Goal: Task Accomplishment & Management: Manage account settings

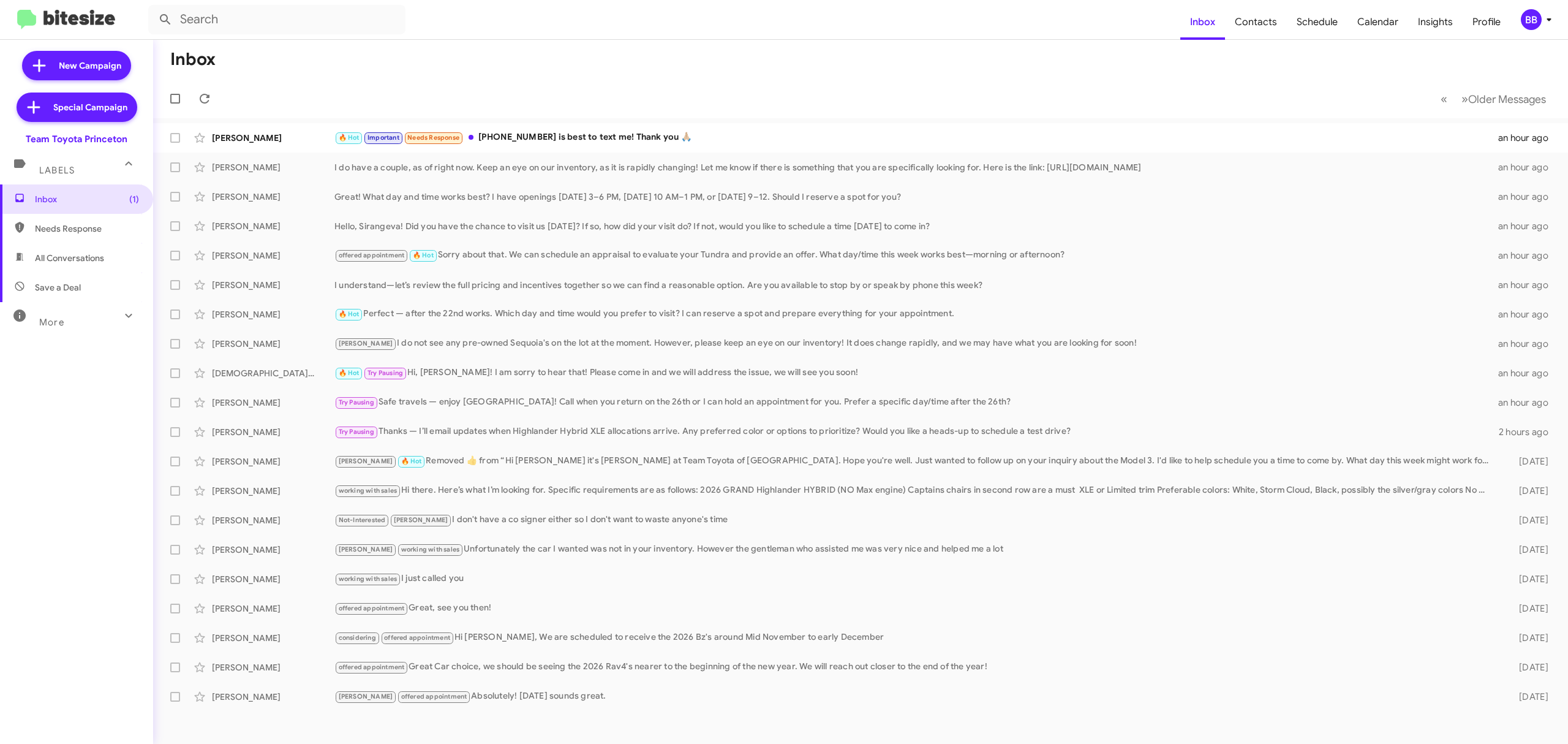
click at [1544, 17] on icon at bounding box center [1548, 20] width 15 height 15
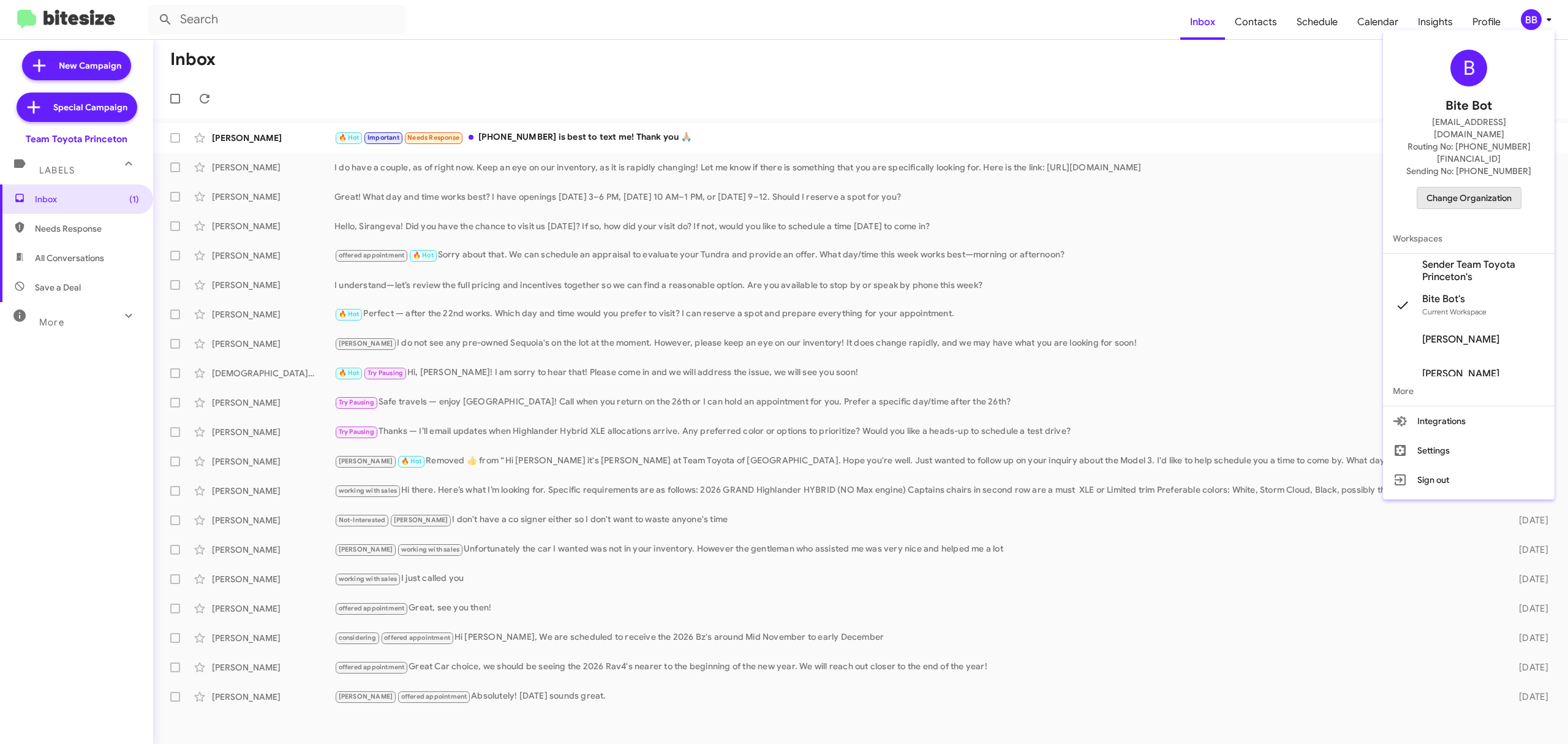
click at [1449, 187] on span "Change Organization" at bounding box center [1469, 197] width 85 height 20
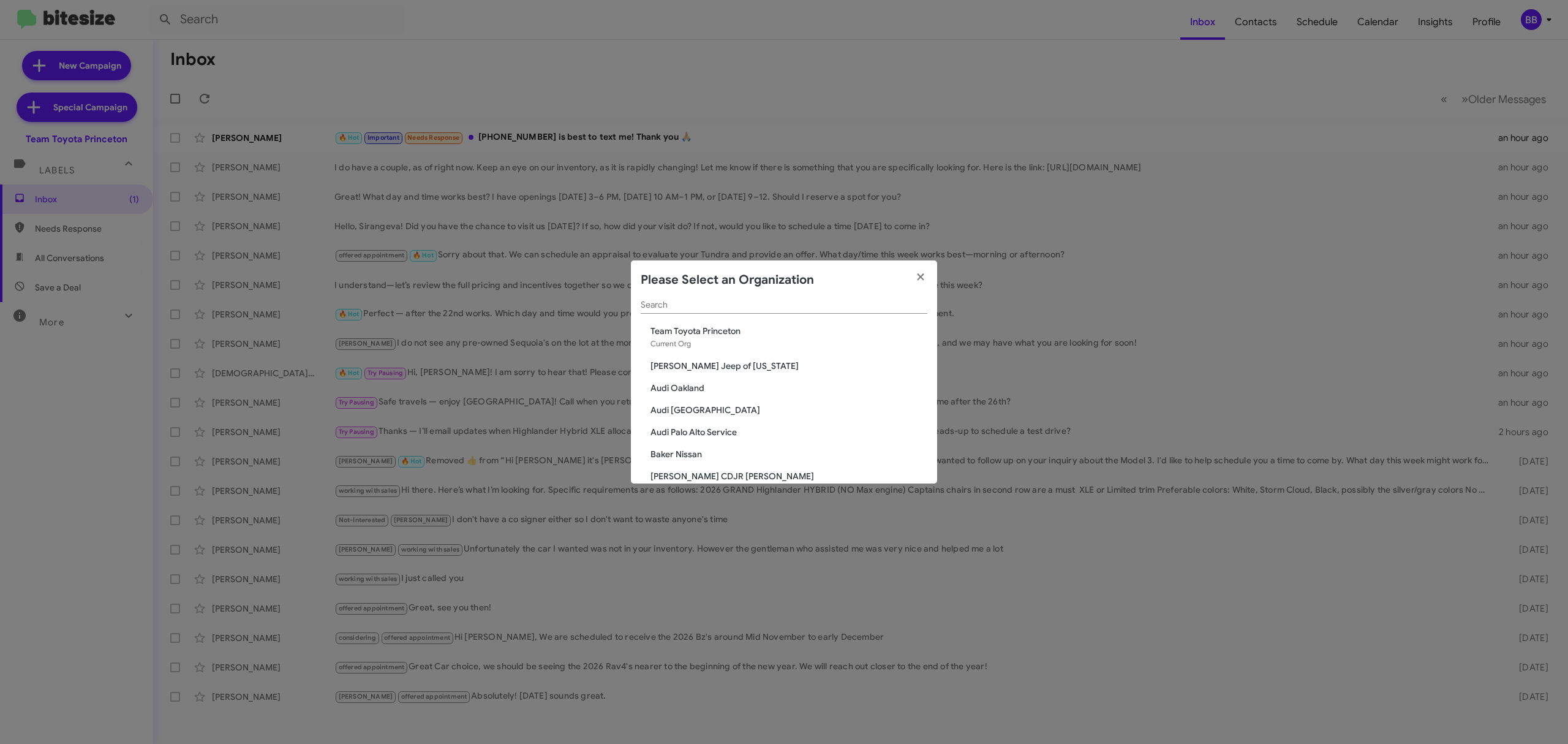
scroll to position [8, 0]
click at [765, 304] on input "Search" at bounding box center [784, 307] width 287 height 9
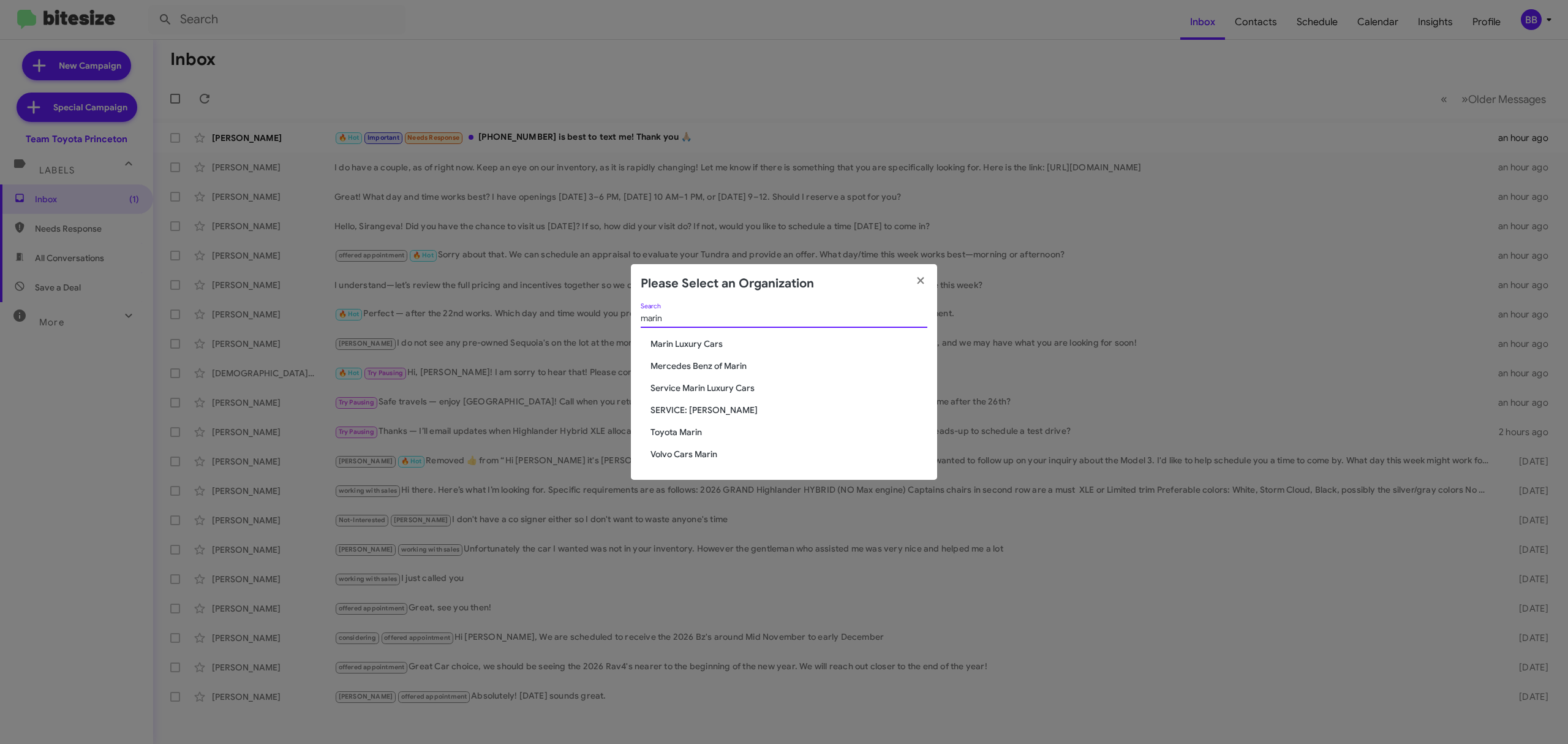
type input "marin"
click at [687, 342] on span "Marin Luxury Cars" at bounding box center [789, 344] width 277 height 13
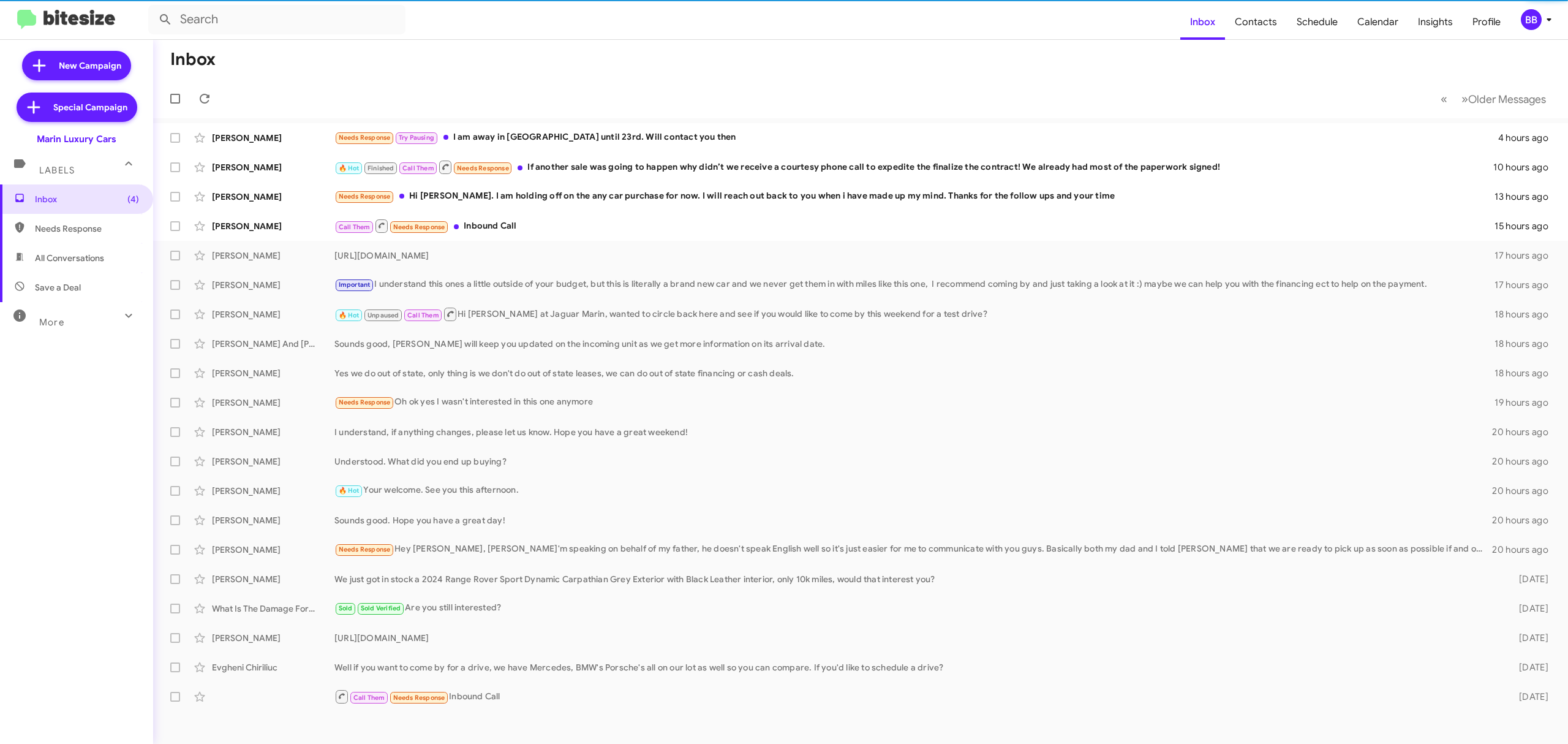
click at [68, 319] on div "More" at bounding box center [64, 317] width 109 height 23
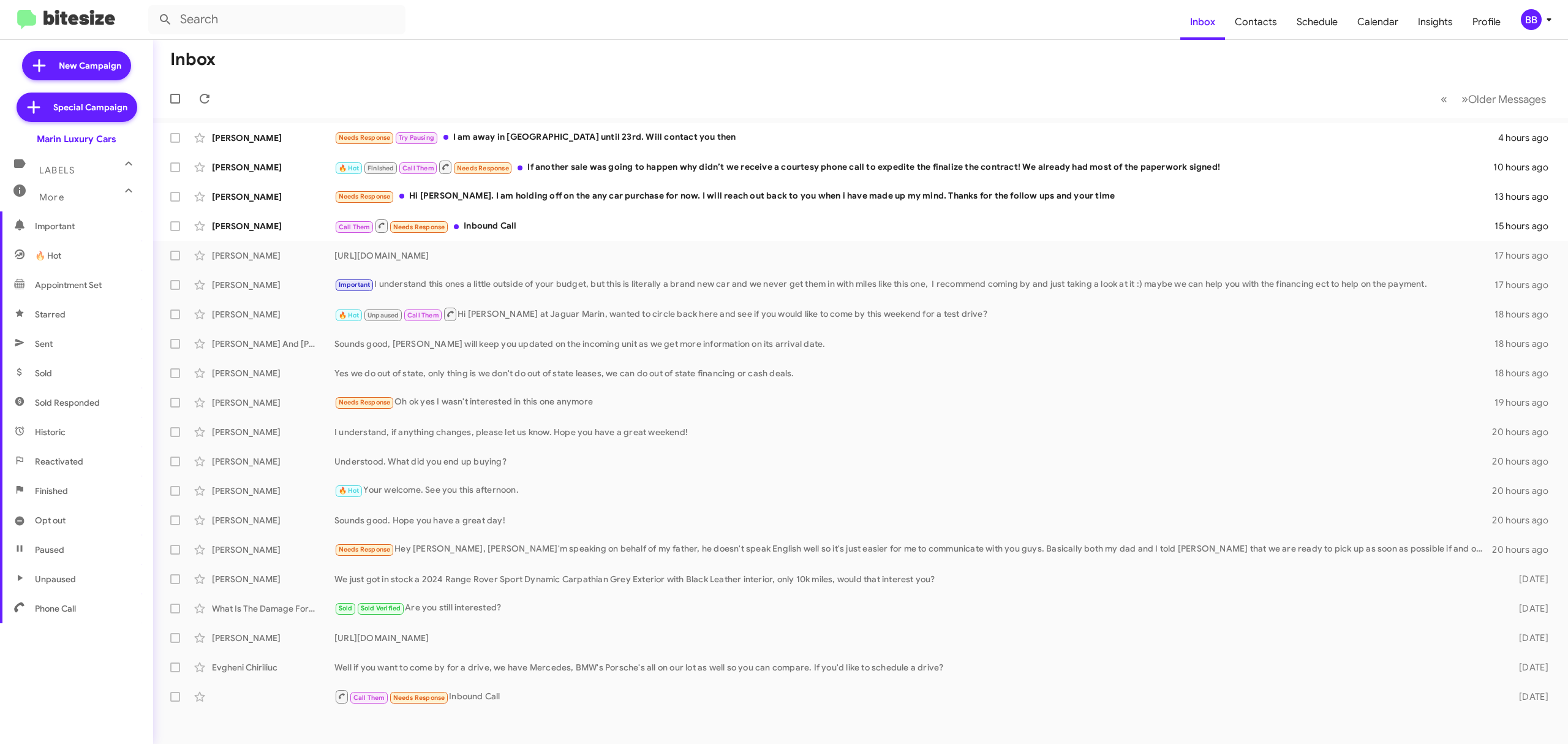
scroll to position [131, 0]
click at [99, 517] on span "Opt out" at bounding box center [76, 518] width 153 height 29
type input "in:opt-out"
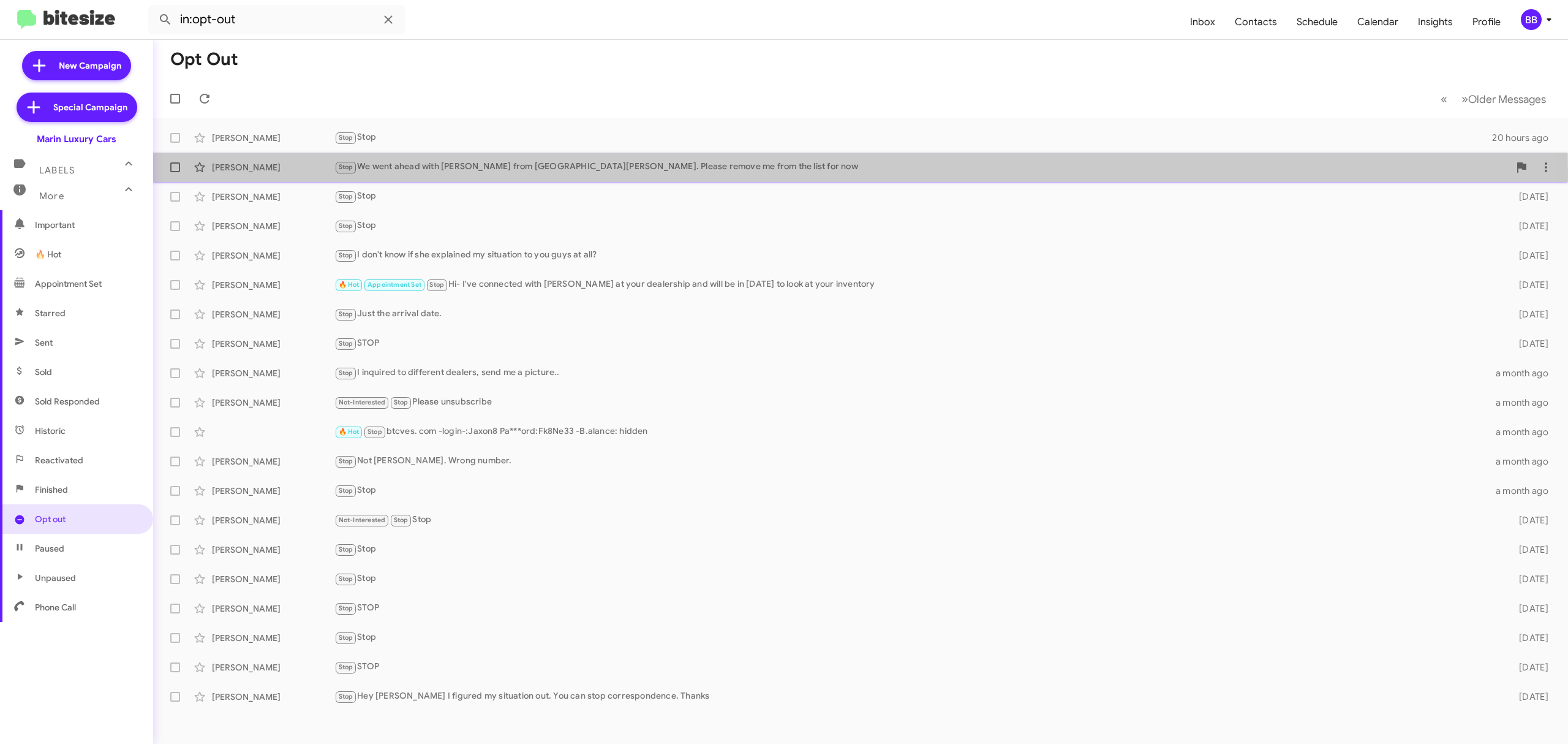
click at [550, 175] on div "Soham Koley Stop We went ahead with Velar from San Jose. Please remove me from …" at bounding box center [860, 167] width 1395 height 24
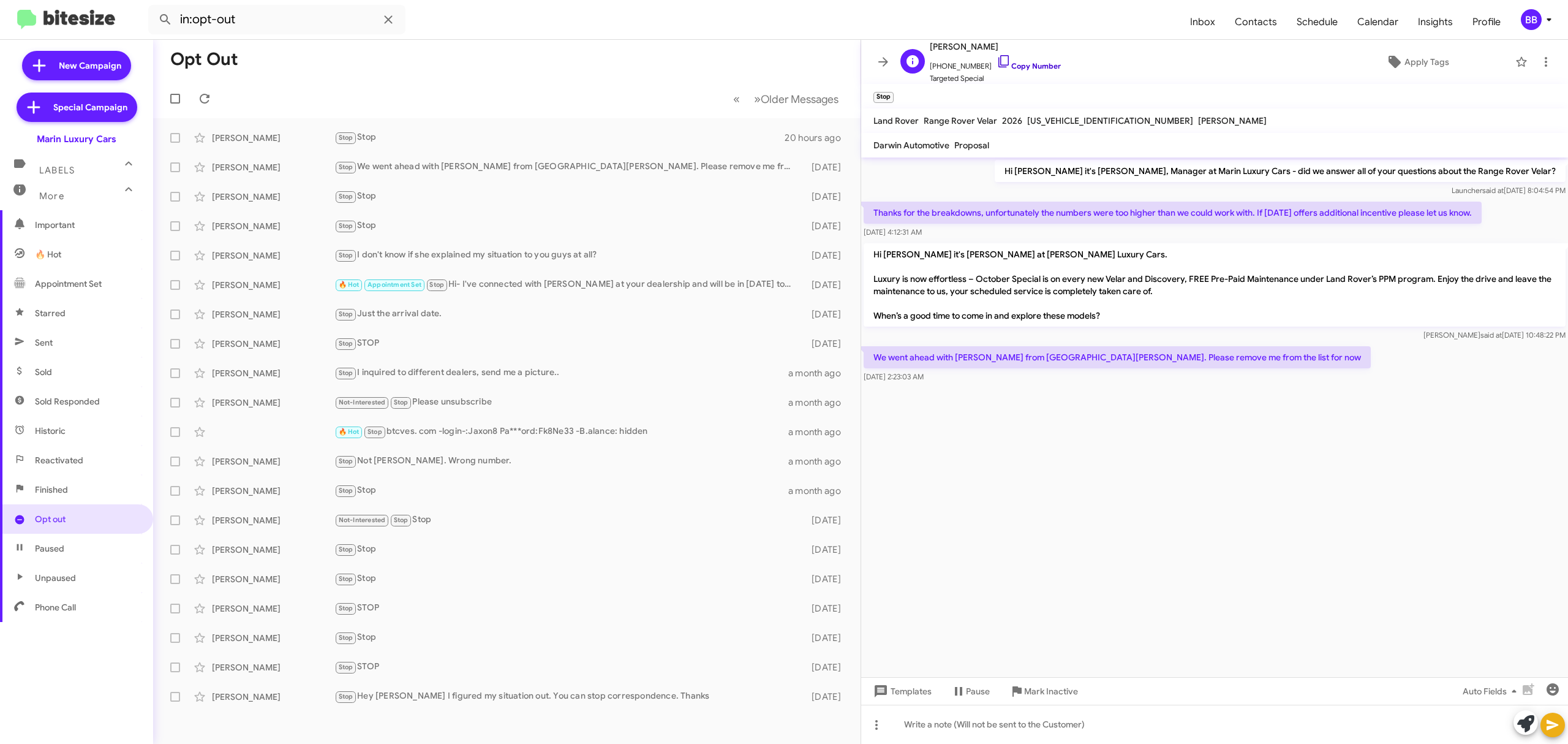
click at [1034, 64] on link "Copy Number" at bounding box center [1029, 66] width 64 height 9
